Goal: Task Accomplishment & Management: Use online tool/utility

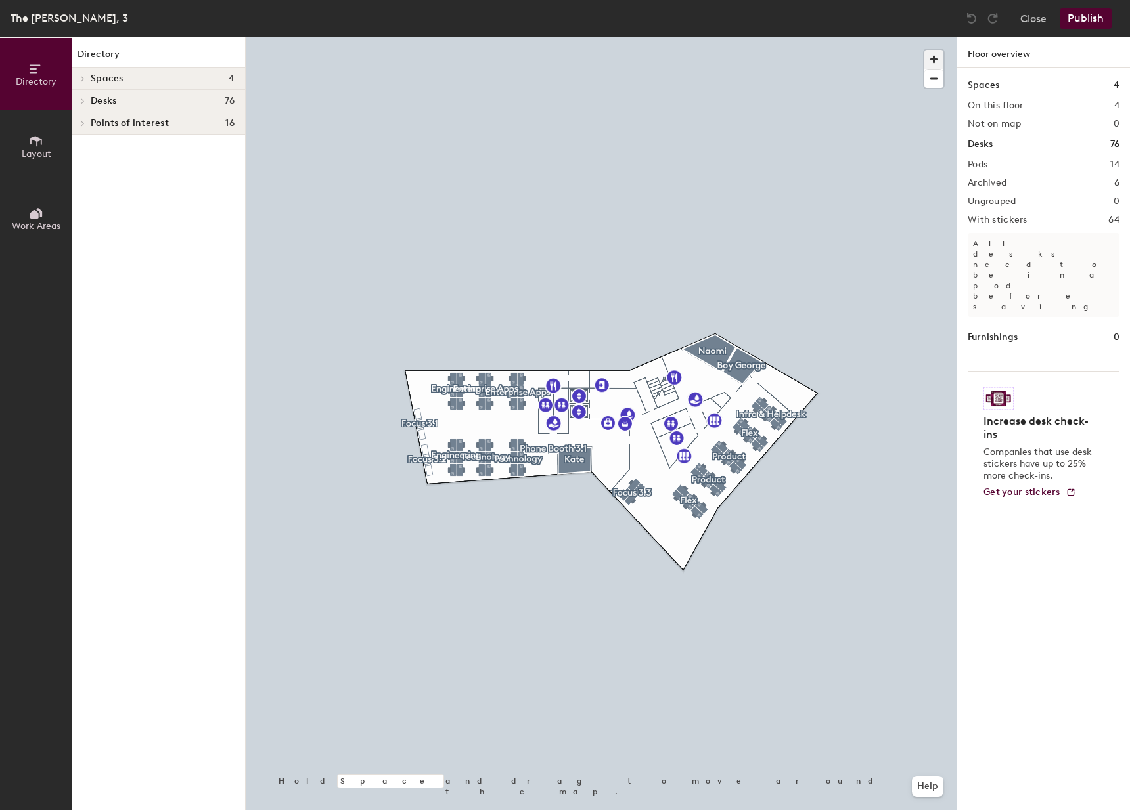
click at [938, 55] on span "button" at bounding box center [933, 59] width 19 height 19
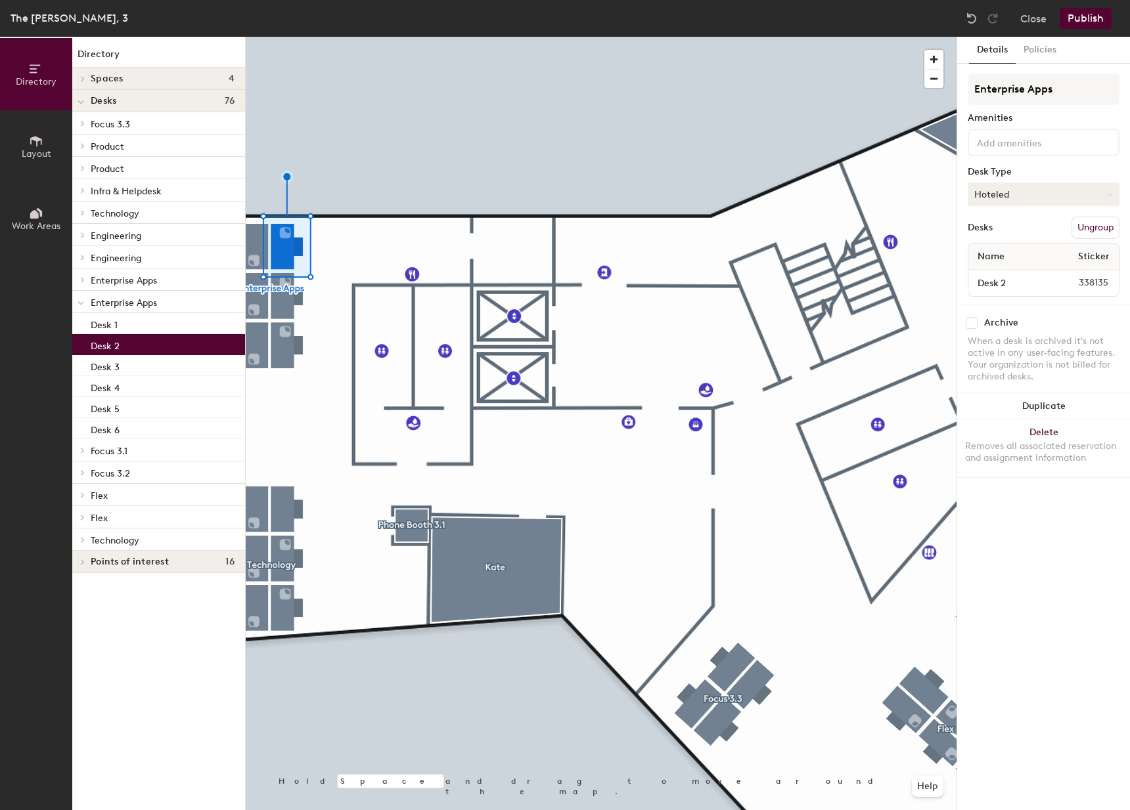
click at [1017, 188] on button "Hoteled" at bounding box center [1043, 195] width 152 height 24
click at [1009, 229] on div "Assigned" at bounding box center [1033, 235] width 131 height 20
click at [1013, 187] on button "Assigned" at bounding box center [1043, 195] width 152 height 24
click at [1007, 227] on div "Assigned" at bounding box center [1033, 235] width 131 height 20
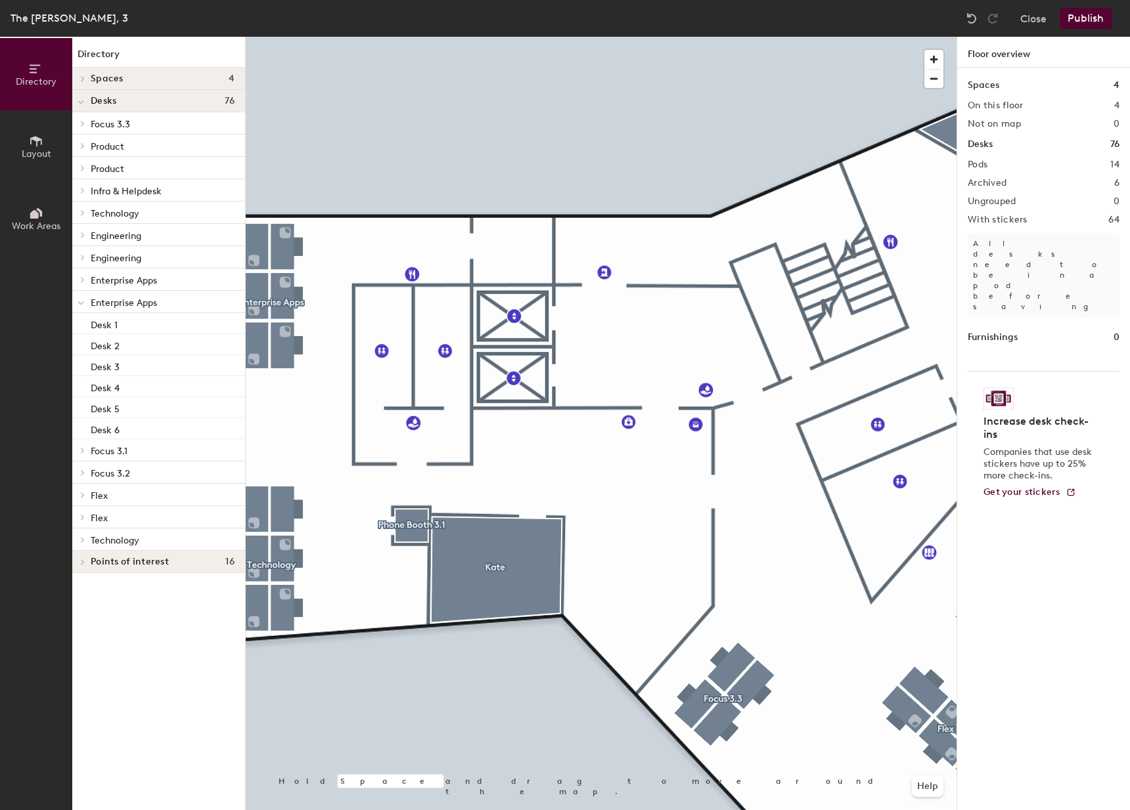
click at [1076, 20] on button "Publish" at bounding box center [1085, 18] width 52 height 21
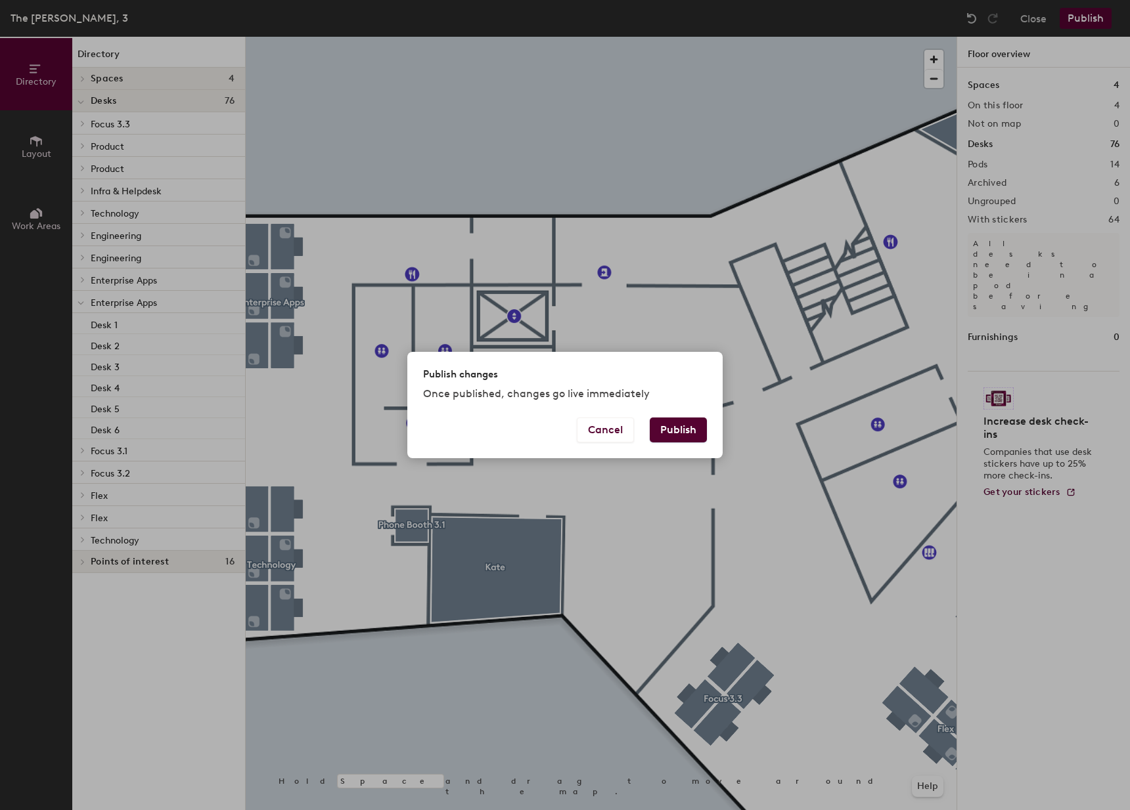
click at [696, 422] on button "Publish" at bounding box center [678, 430] width 57 height 25
